Goal: Task Accomplishment & Management: Manage account settings

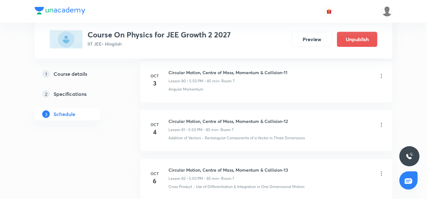
scroll to position [4353, 0]
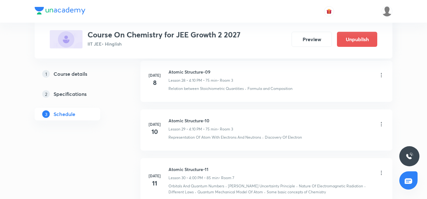
scroll to position [4054, 0]
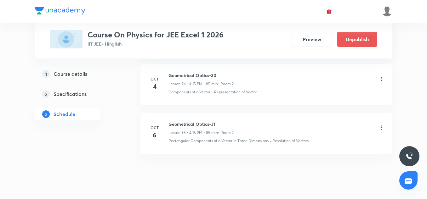
scroll to position [4988, 0]
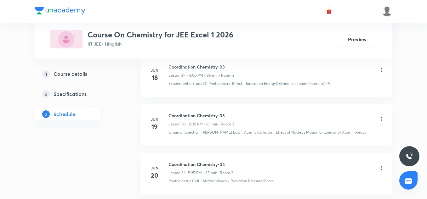
scroll to position [1800, 0]
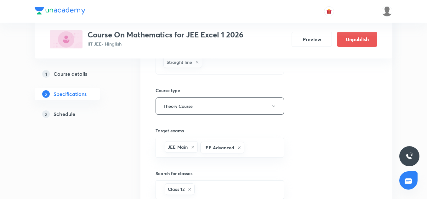
scroll to position [355, 0]
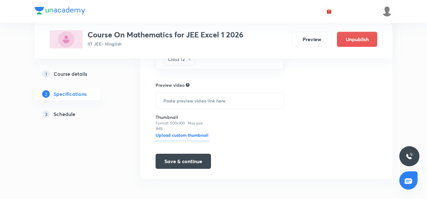
click at [77, 116] on div "3 Schedule" at bounding box center [78, 114] width 73 height 8
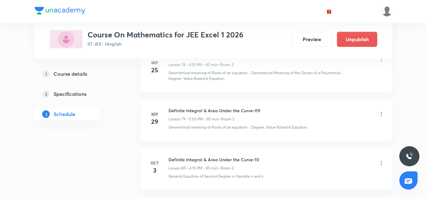
scroll to position [4408, 0]
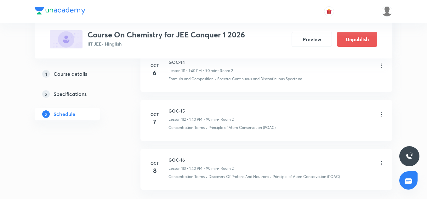
scroll to position [5828, 0]
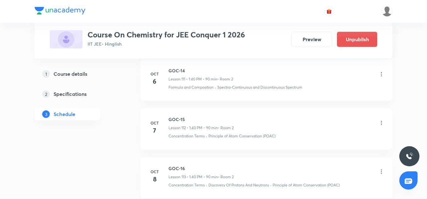
click at [382, 124] on icon at bounding box center [381, 123] width 6 height 6
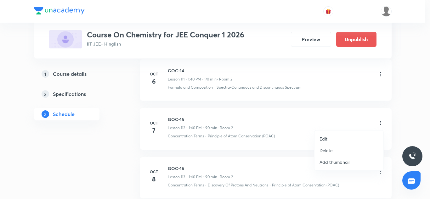
click at [322, 141] on p "Edit" at bounding box center [323, 139] width 8 height 7
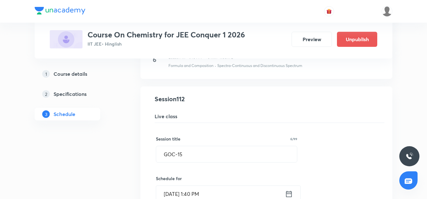
scroll to position [5512, 0]
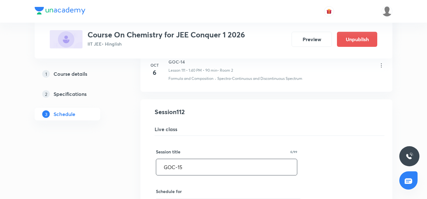
click at [179, 162] on input "GOC-15" at bounding box center [226, 167] width 141 height 16
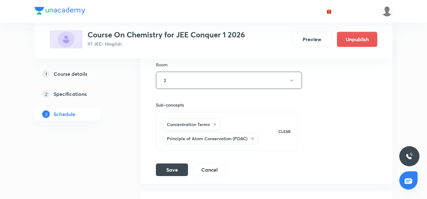
scroll to position [5761, 0]
type input "Isomerism-3"
click at [174, 166] on button "Save" at bounding box center [172, 169] width 32 height 13
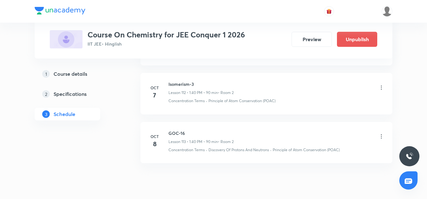
scroll to position [5574, 0]
click at [379, 137] on icon at bounding box center [381, 136] width 6 height 6
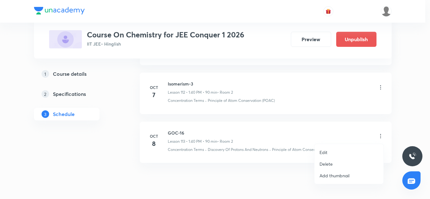
click at [332, 154] on li "Edit" at bounding box center [348, 153] width 69 height 12
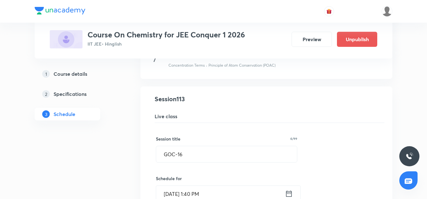
click at [182, 158] on input "GOC-16" at bounding box center [226, 154] width 141 height 16
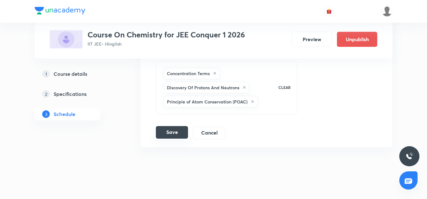
scroll to position [5861, 0]
type input "Isomerism-4"
click at [177, 132] on button "Save" at bounding box center [172, 132] width 32 height 13
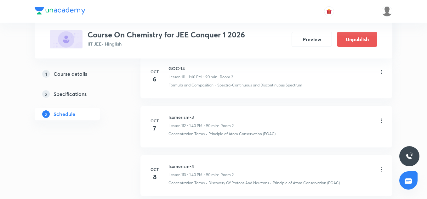
scroll to position [5597, 0]
